Goal: Transaction & Acquisition: Download file/media

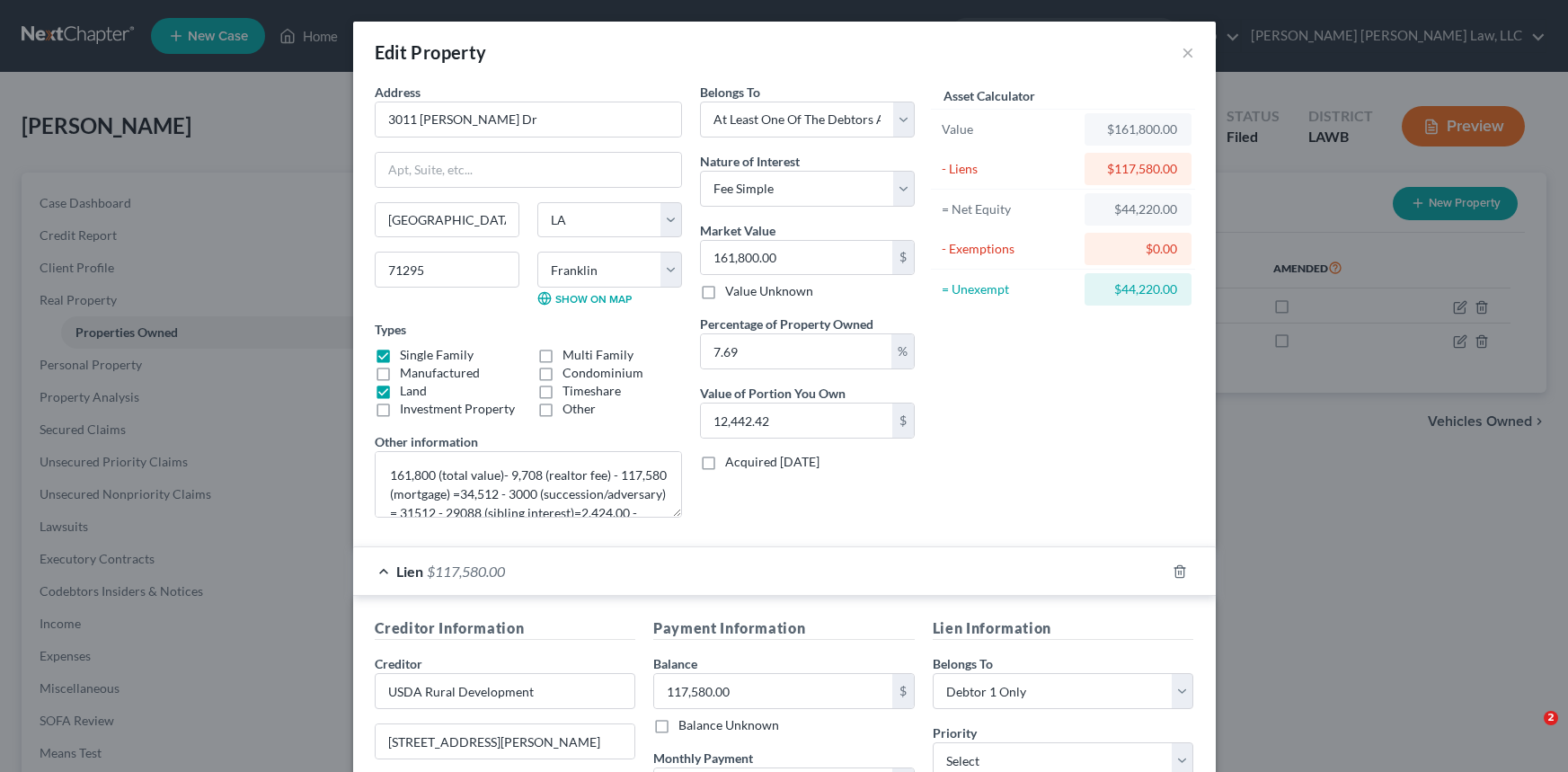
select select "19"
select select "20"
select select "3"
select select "0"
select select "26"
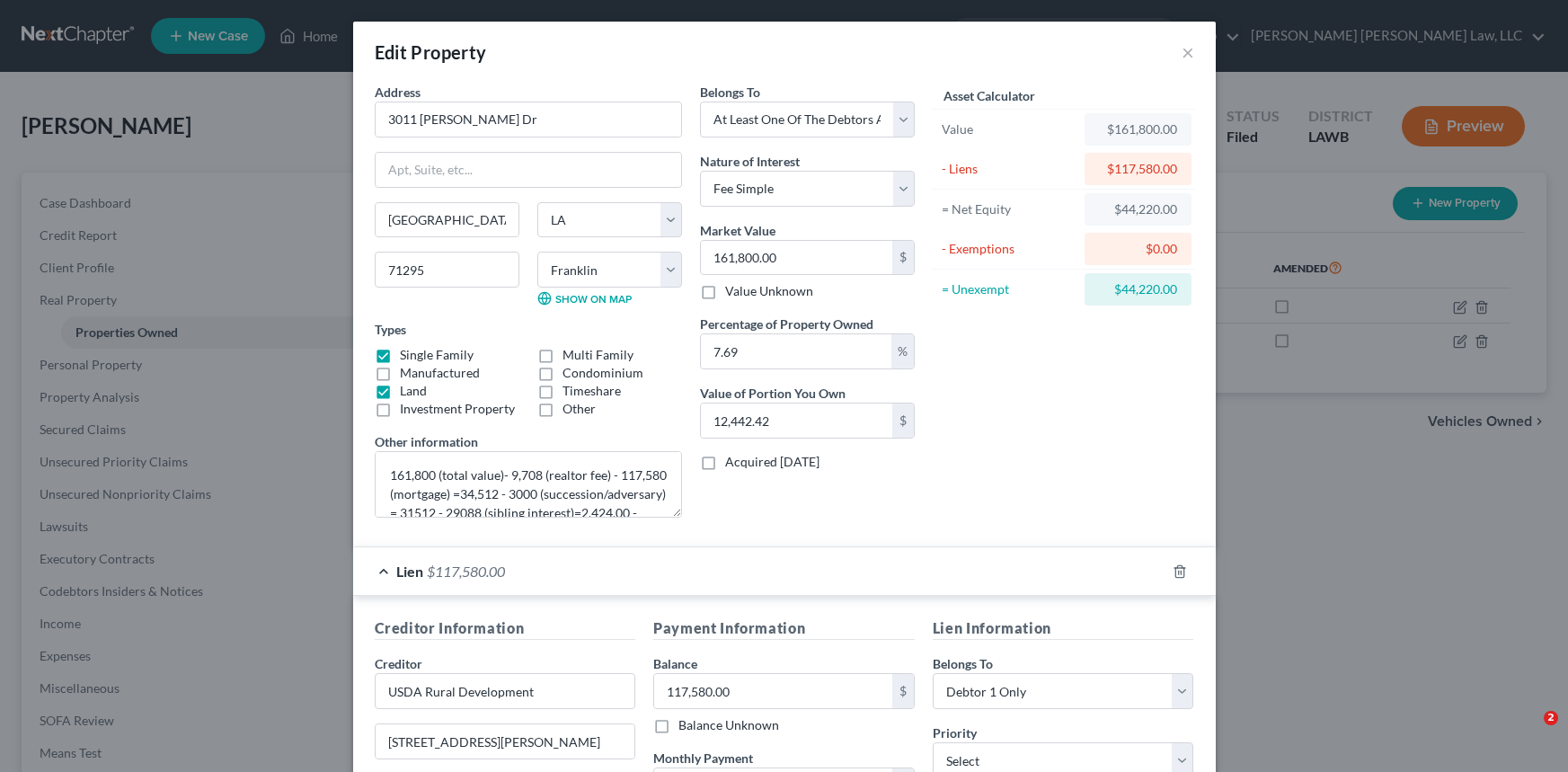
select select "0"
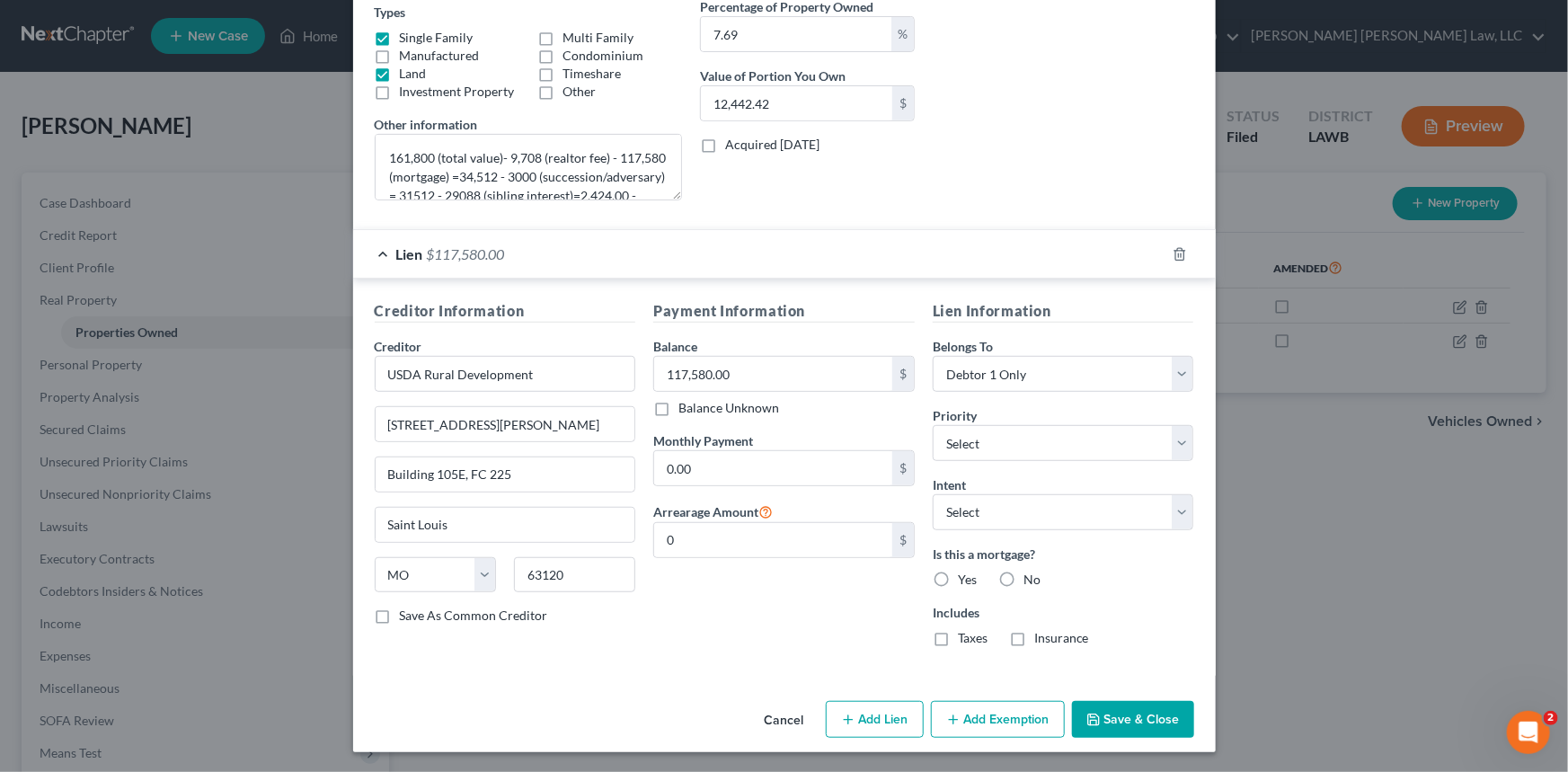
scroll to position [56, 0]
click at [1123, 724] on button "Save & Close" at bounding box center [1133, 720] width 122 height 38
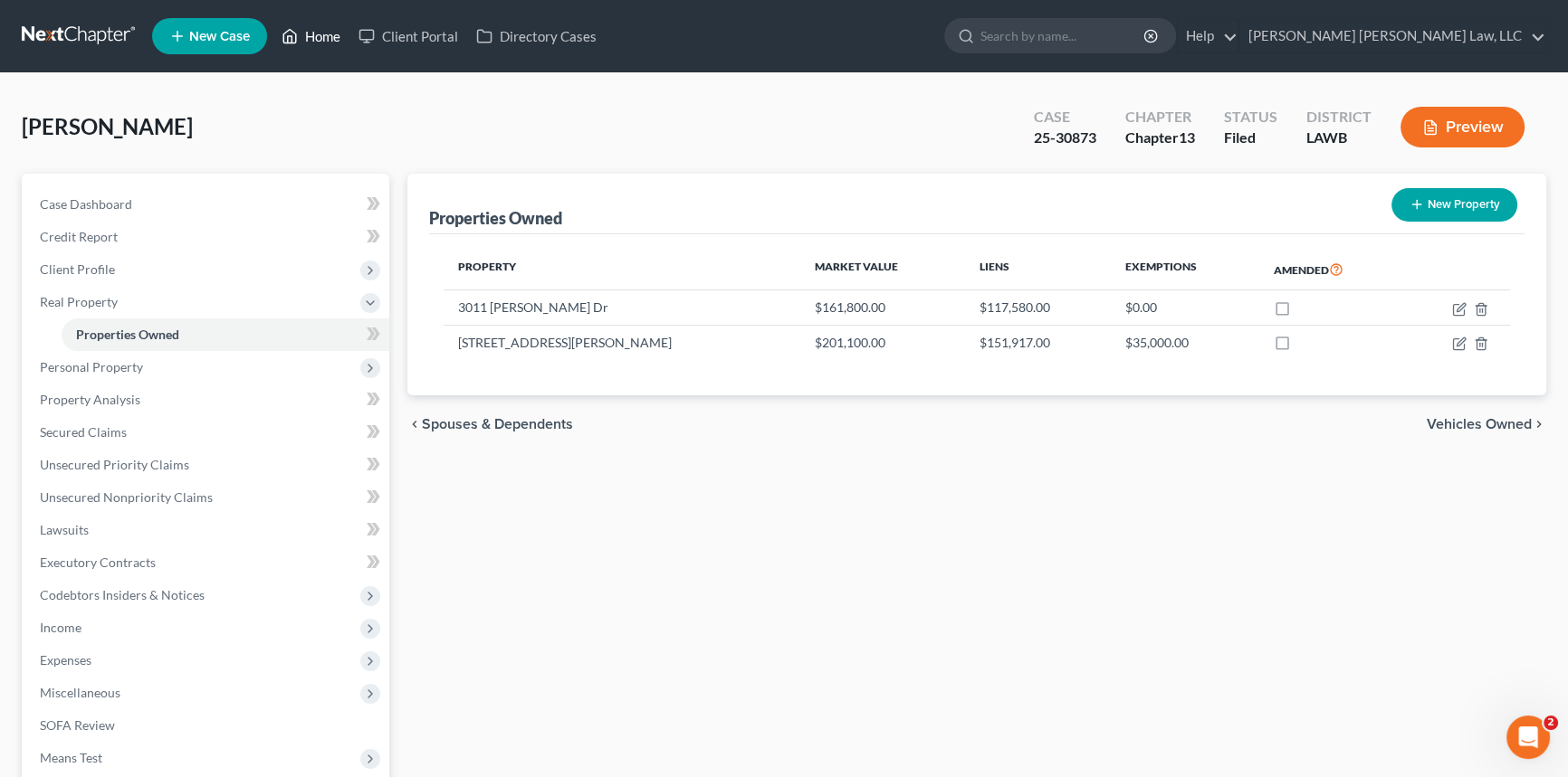
drag, startPoint x: 317, startPoint y: 35, endPoint x: 334, endPoint y: 38, distance: 17.3
click at [317, 35] on link "Home" at bounding box center [311, 35] width 77 height 33
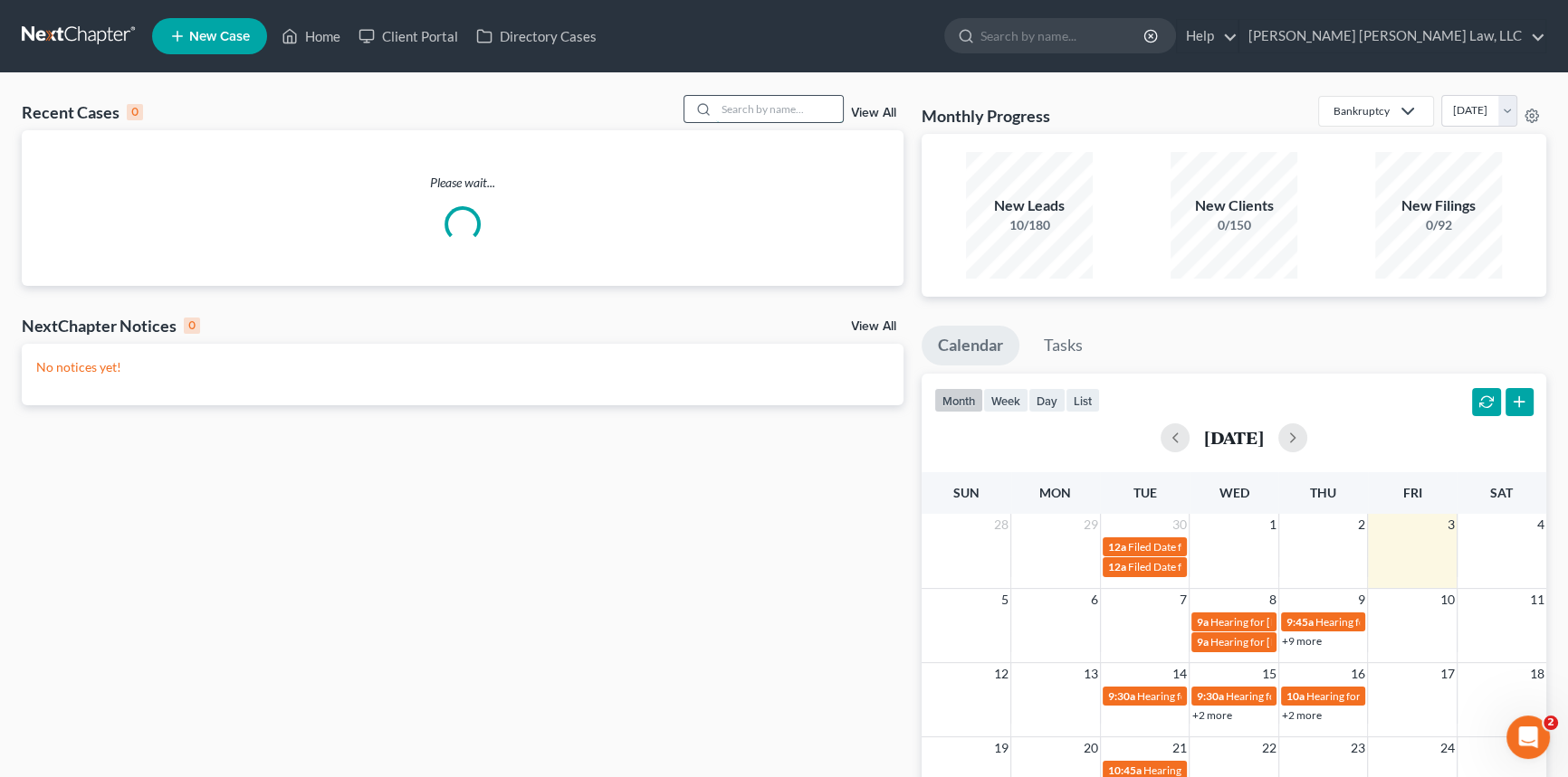
click at [736, 110] on input "search" at bounding box center [779, 108] width 126 height 27
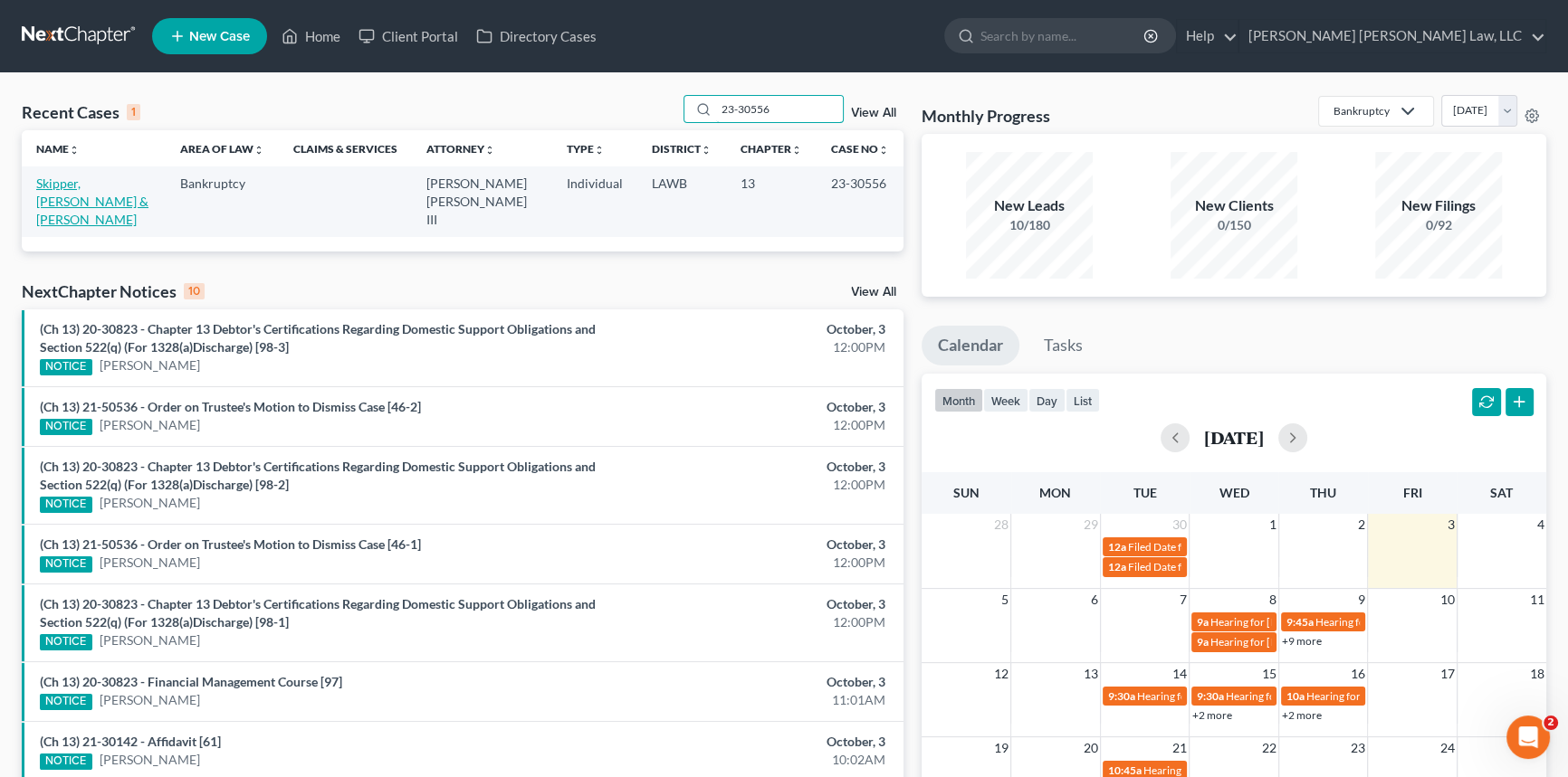
type input "23-30556"
click at [103, 181] on link "Skipper, [PERSON_NAME] & [PERSON_NAME]" at bounding box center [93, 201] width 112 height 51
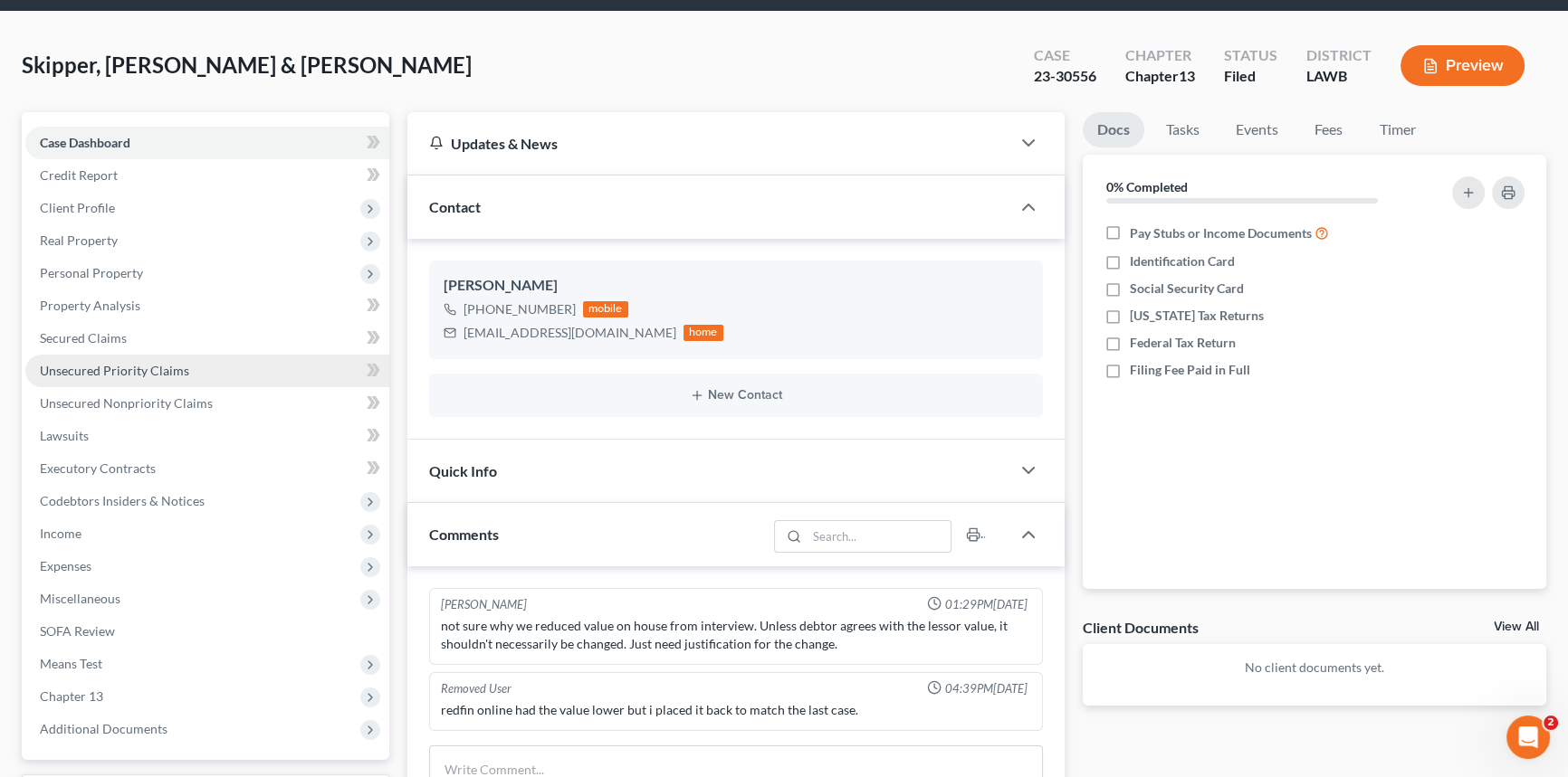
scroll to position [328, 0]
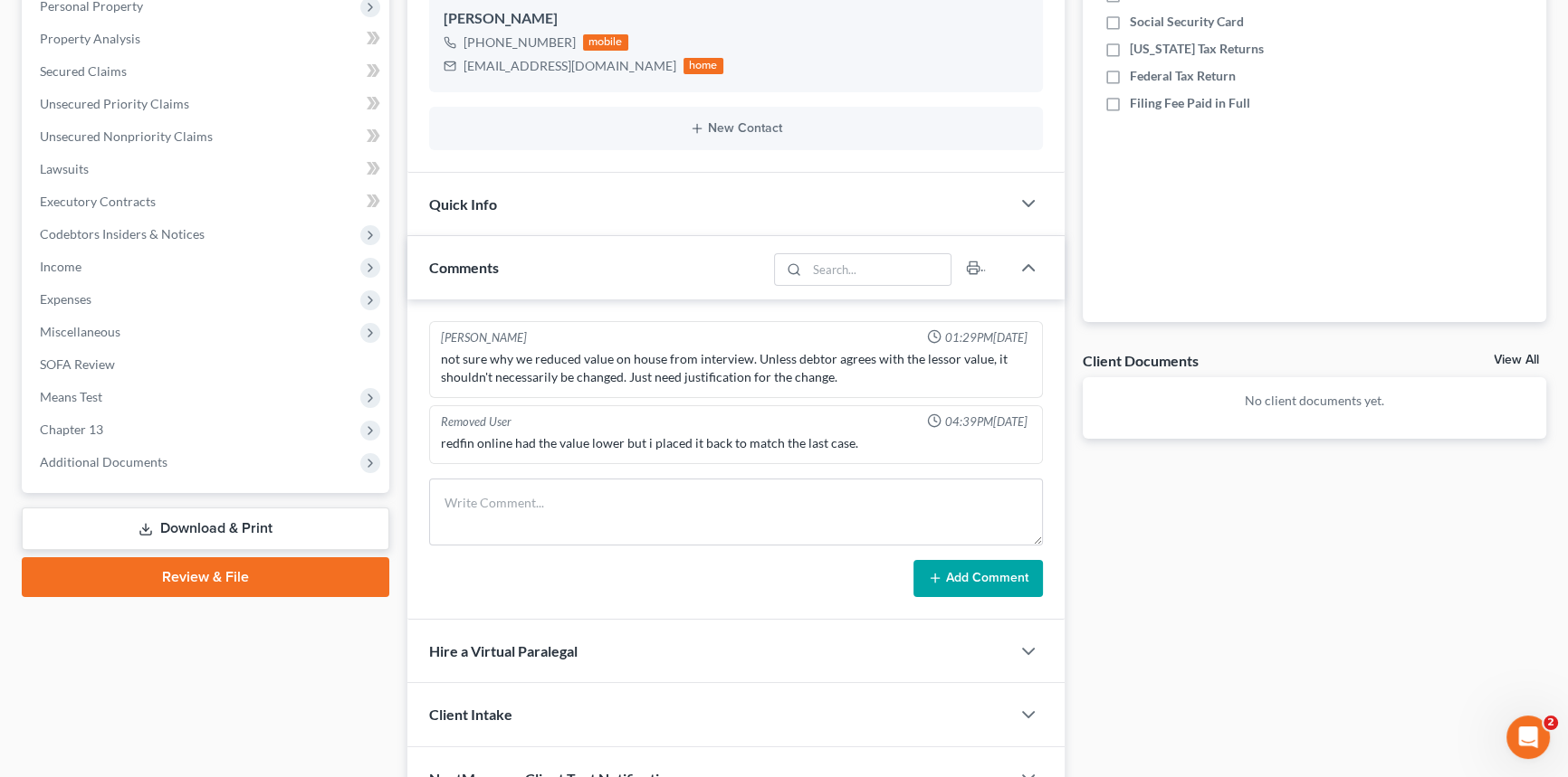
drag, startPoint x: 281, startPoint y: 525, endPoint x: 365, endPoint y: 516, distance: 84.5
click at [281, 525] on link "Download & Print" at bounding box center [205, 529] width 368 height 42
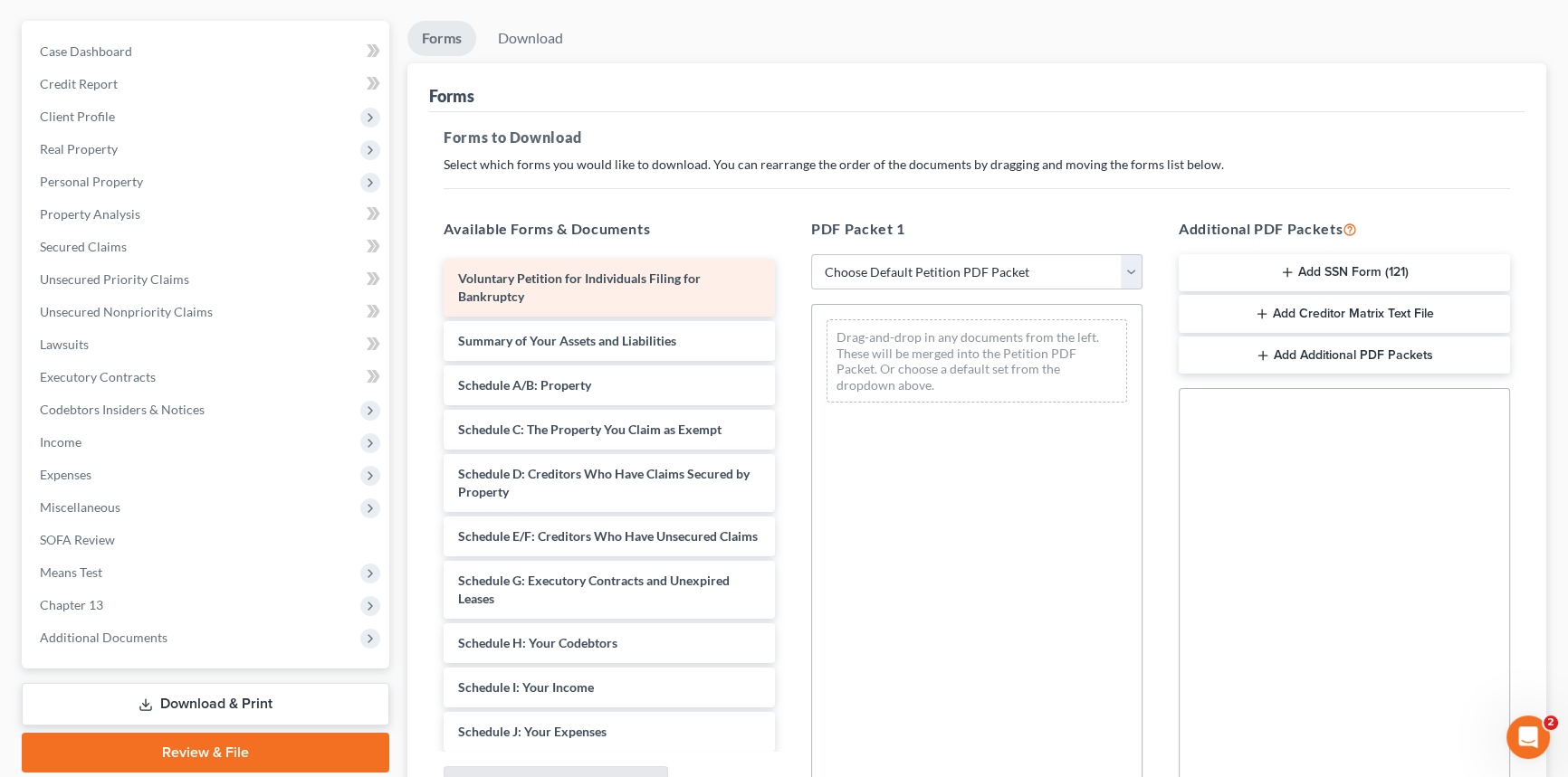
scroll to position [164, 0]
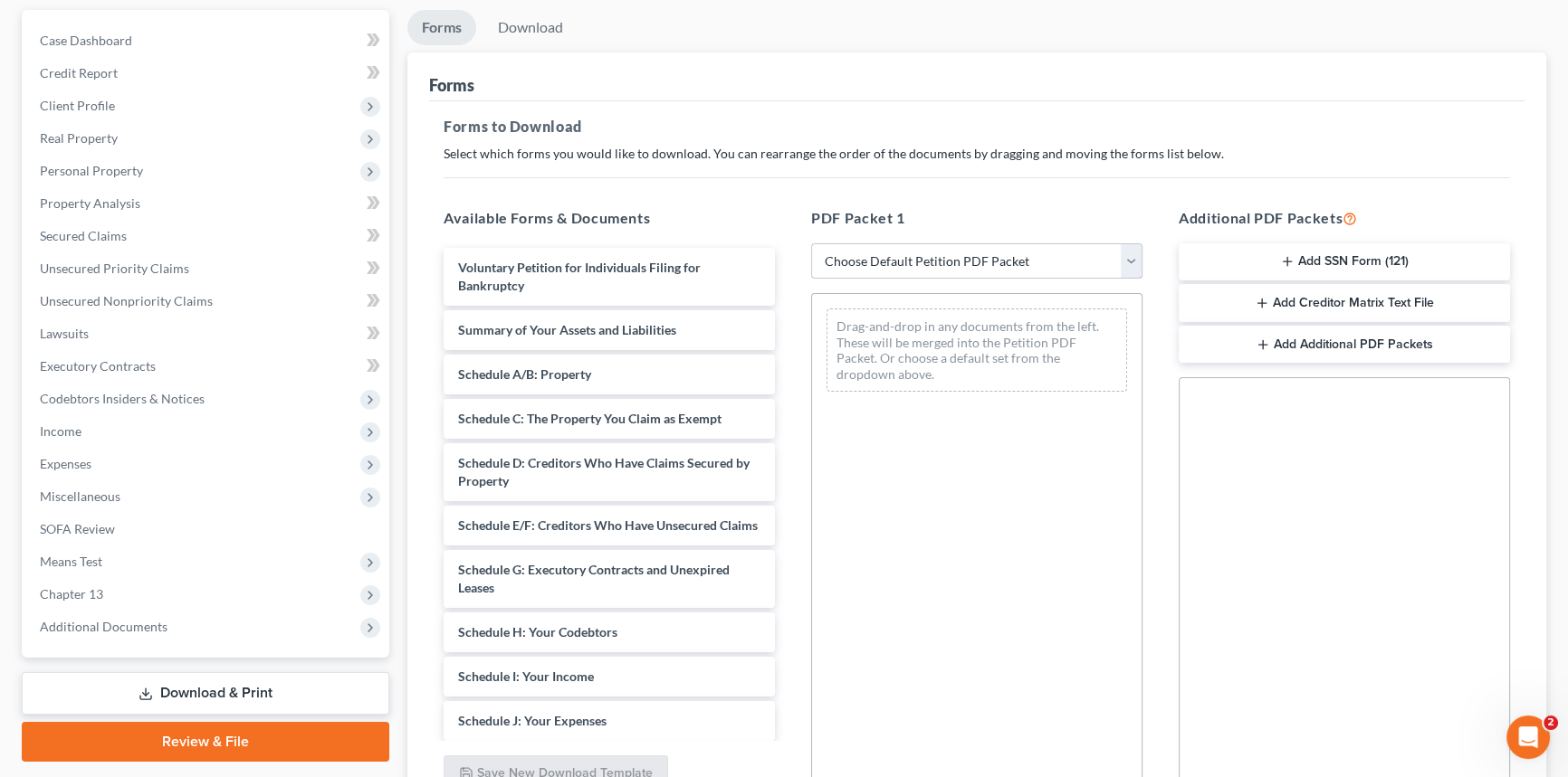
click at [904, 258] on select "Choose Default Petition PDF Packet Complete Bankruptcy Petition (all forms and …" at bounding box center [976, 261] width 331 height 36
select select "2"
click at [811, 244] on select "Choose Default Petition PDF Packet Complete Bankruptcy Petition (all forms and …" at bounding box center [976, 261] width 331 height 36
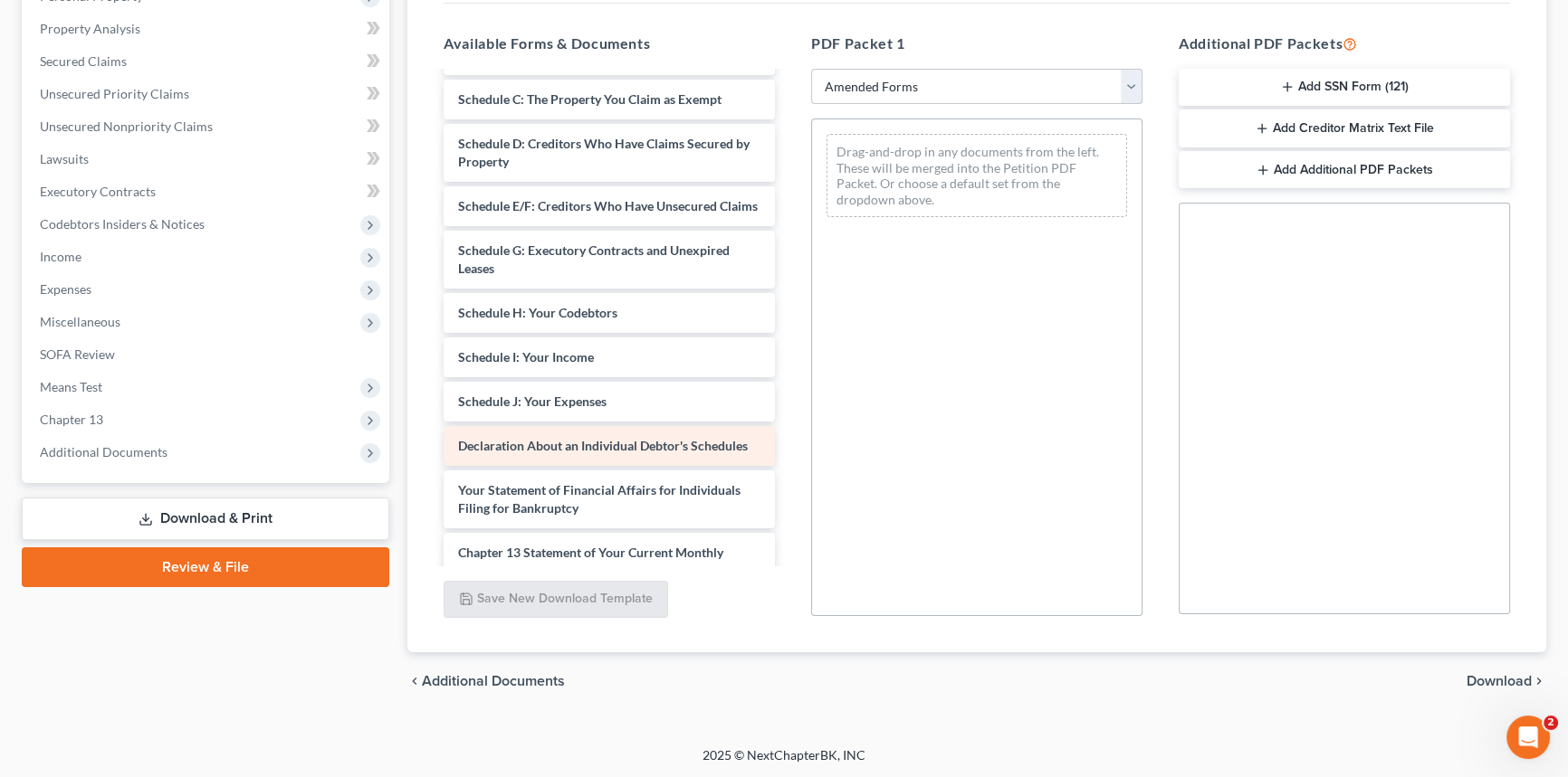
scroll to position [328, 0]
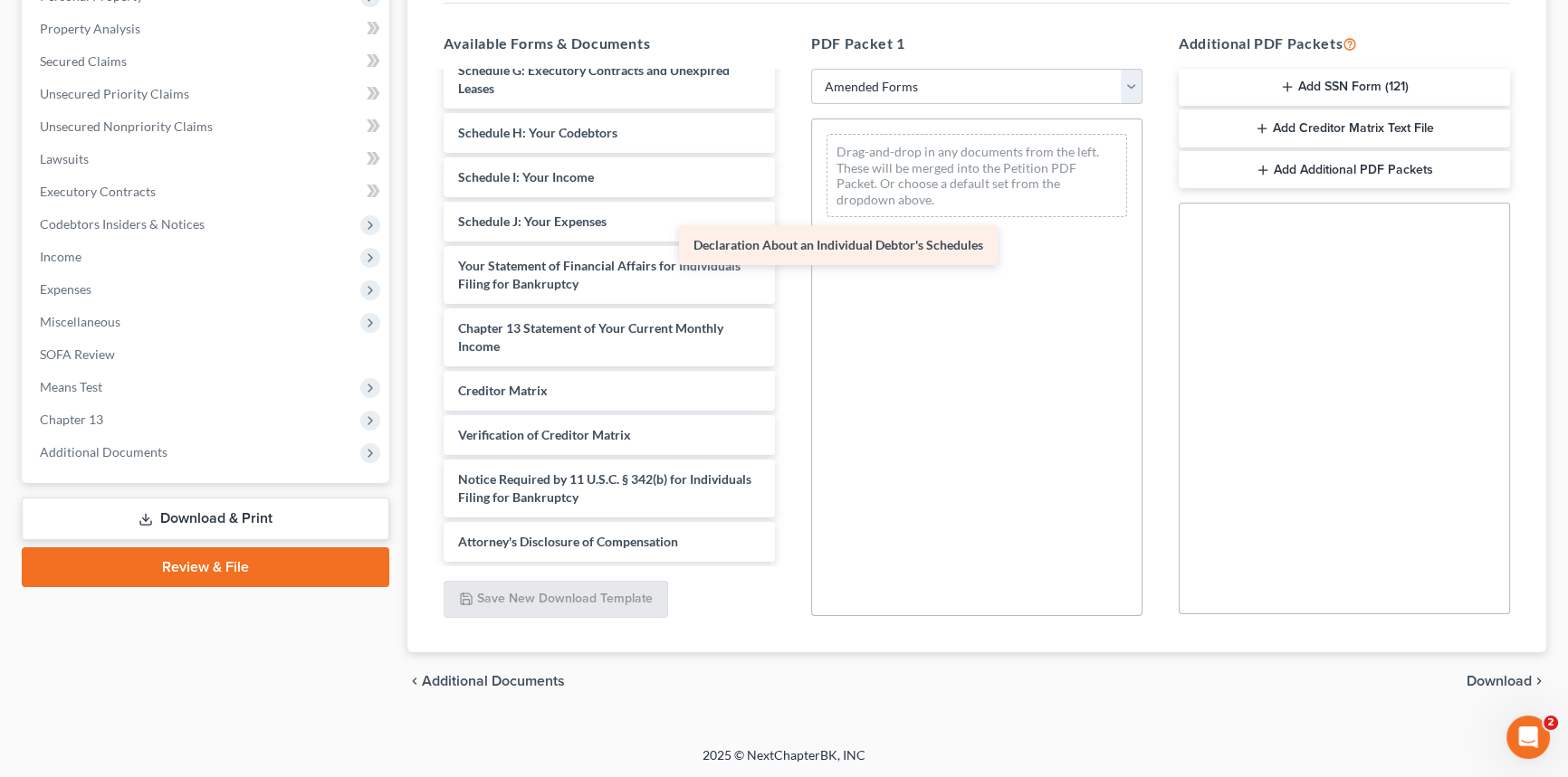
drag, startPoint x: 567, startPoint y: 285, endPoint x: 941, endPoint y: 241, distance: 376.6
click at [789, 241] on div "Declaration About an Individual Debtor's Schedules Voluntary Petition for Indiv…" at bounding box center [608, 155] width 360 height 813
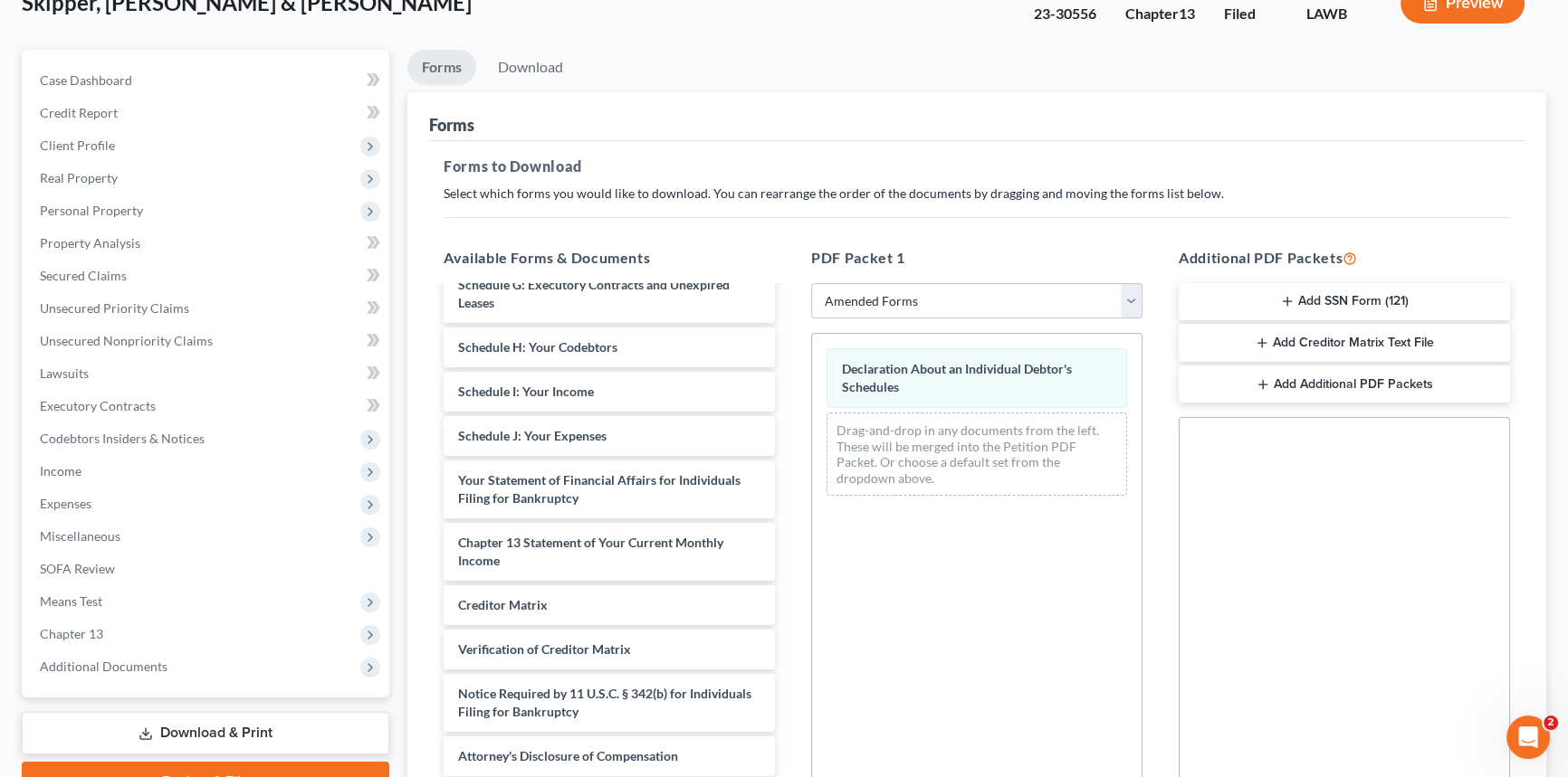
scroll to position [0, 0]
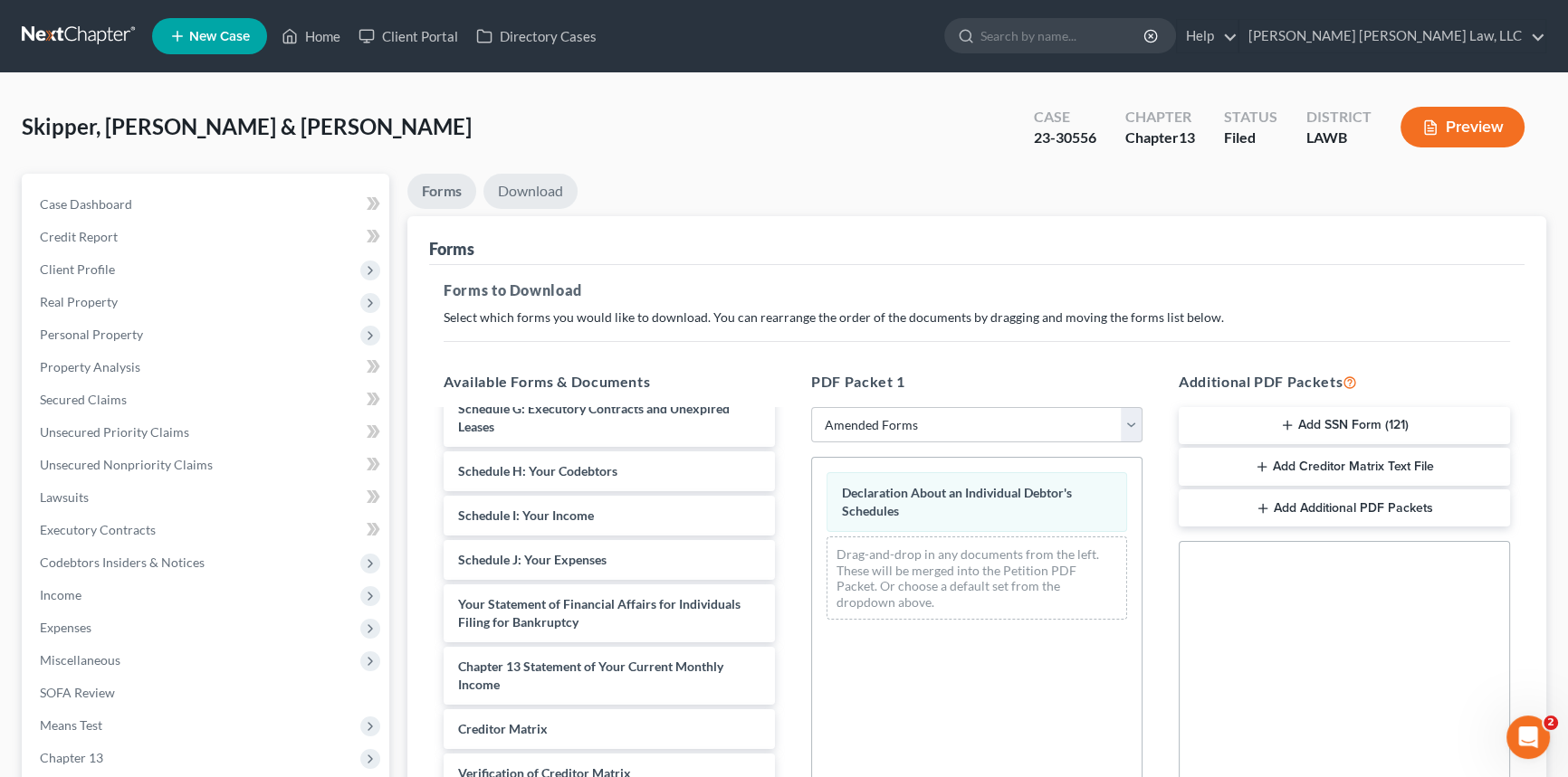
click at [539, 190] on link "Download" at bounding box center [530, 191] width 94 height 35
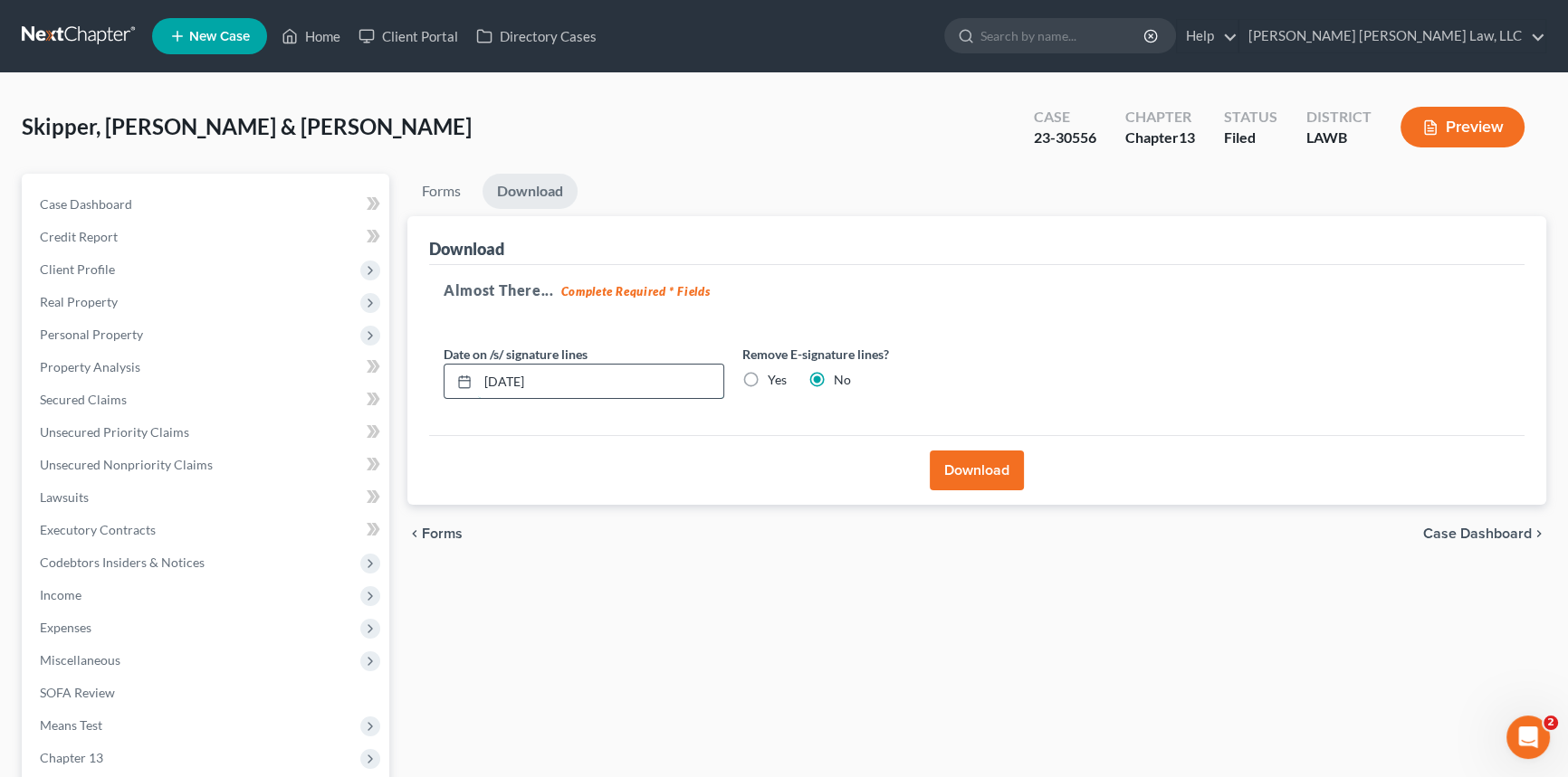
click at [584, 385] on input "[DATE]" at bounding box center [601, 382] width 246 height 35
click at [973, 470] on button "Download" at bounding box center [976, 470] width 94 height 39
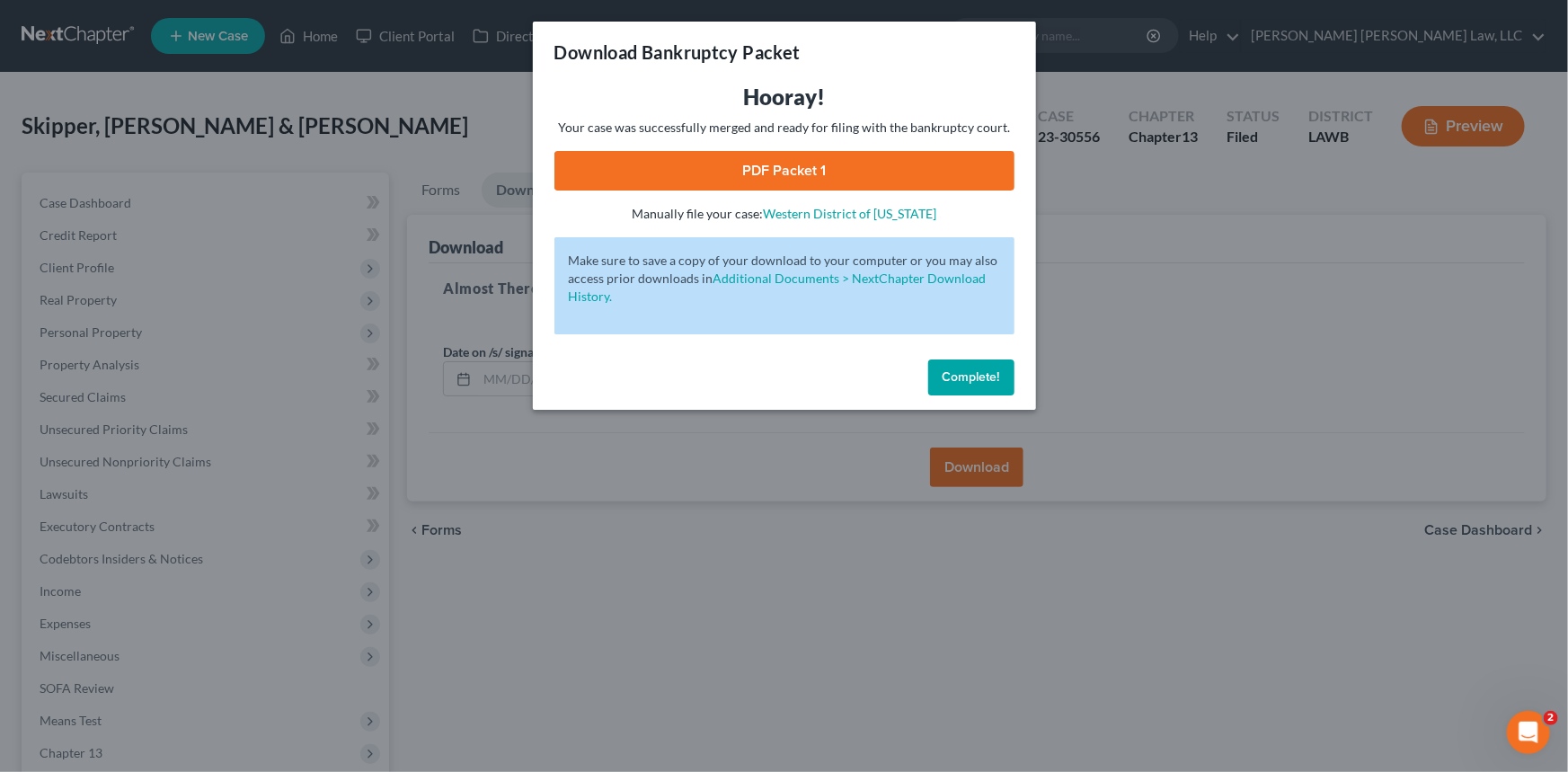
click at [795, 175] on link "PDF Packet 1" at bounding box center [784, 170] width 460 height 39
click at [970, 375] on span "Complete!" at bounding box center [972, 377] width 58 height 16
